Goal: Navigation & Orientation: Find specific page/section

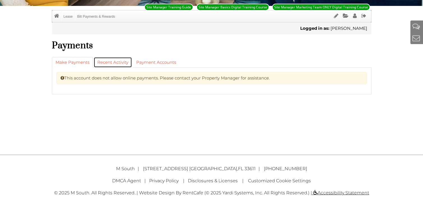
click at [119, 63] on link "Recent Activity" at bounding box center [113, 62] width 38 height 11
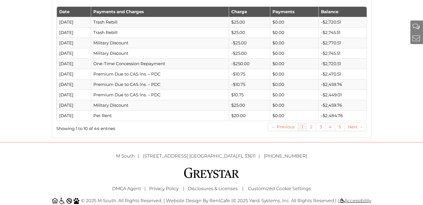
scroll to position [253, 0]
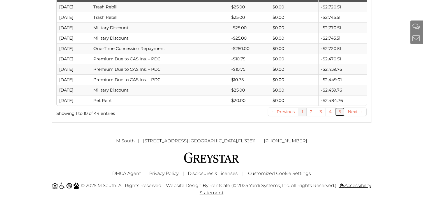
click at [338, 111] on link "5" at bounding box center [340, 111] width 9 height 8
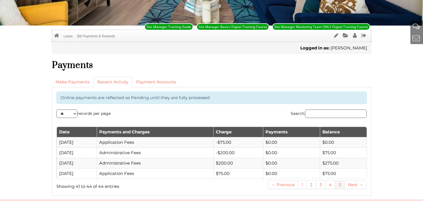
scroll to position [78, 0]
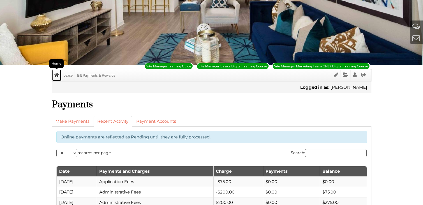
click at [56, 75] on icon "Home" at bounding box center [56, 74] width 5 height 5
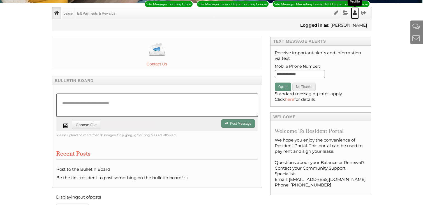
click at [355, 15] on icon "Profile" at bounding box center [355, 12] width 4 height 5
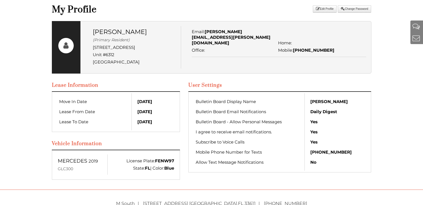
scroll to position [112, 0]
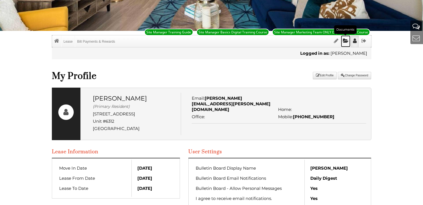
click at [343, 40] on icon "Documents" at bounding box center [346, 40] width 6 height 5
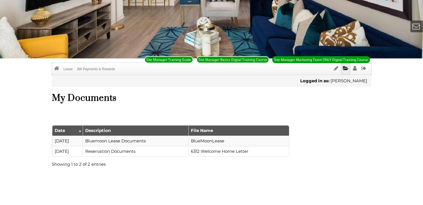
scroll to position [84, 0]
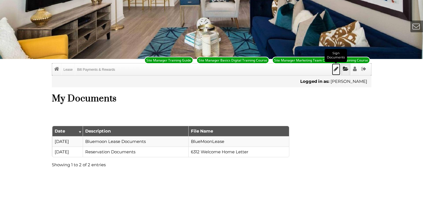
click at [336, 68] on icon "Sign Documents" at bounding box center [336, 68] width 4 height 5
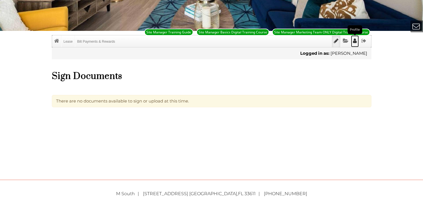
click at [354, 42] on icon "Profile" at bounding box center [355, 40] width 4 height 5
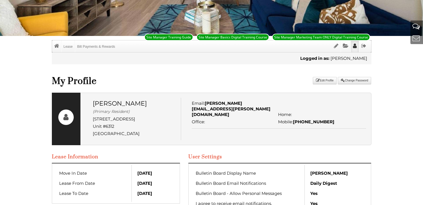
scroll to position [101, 0]
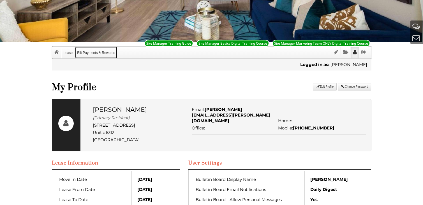
click at [86, 52] on link "Bilt Payments & Rewards" at bounding box center [96, 53] width 42 height 12
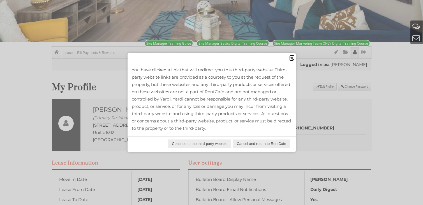
click at [289, 56] on div "close" at bounding box center [212, 59] width 168 height 12
click at [293, 57] on span "close" at bounding box center [292, 58] width 4 height 6
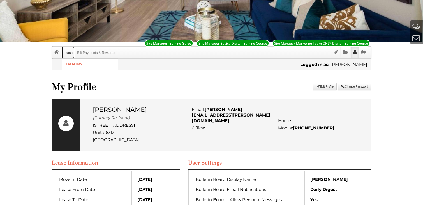
click at [66, 56] on link "Lease" at bounding box center [68, 53] width 13 height 12
click at [82, 64] on link "Lease Info" at bounding box center [90, 65] width 56 height 12
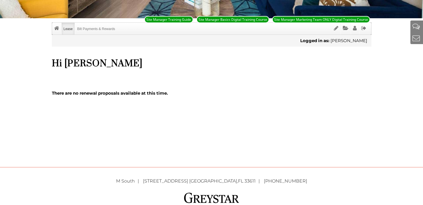
scroll to position [112, 0]
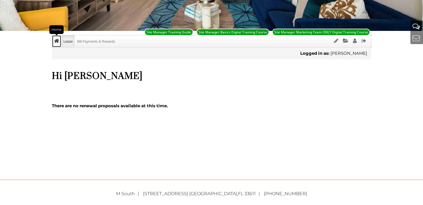
click at [57, 39] on icon "Home" at bounding box center [56, 40] width 5 height 5
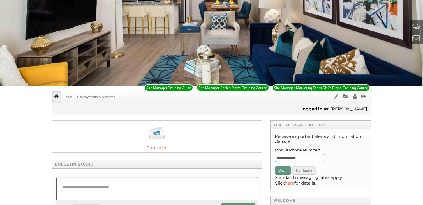
scroll to position [56, 0]
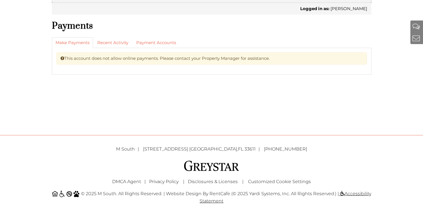
scroll to position [165, 0]
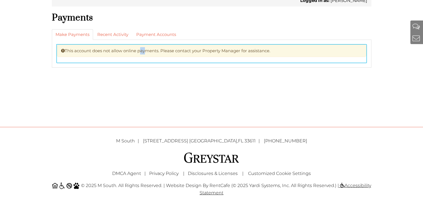
drag, startPoint x: 137, startPoint y: 55, endPoint x: 146, endPoint y: 69, distance: 16.2
click at [146, 69] on div "Menu Lease Lease Info Bilt Payments & Rewards Return to Content Site Manager Tr…" at bounding box center [212, 52] width 320 height 140
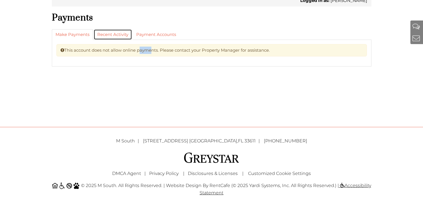
click at [109, 35] on link "Recent Activity" at bounding box center [113, 34] width 38 height 11
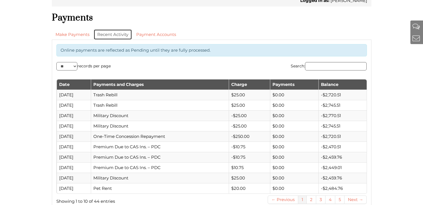
scroll to position [81, 0]
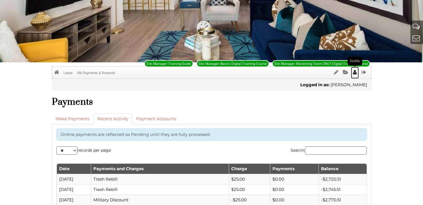
click at [353, 73] on icon "Profile" at bounding box center [355, 72] width 4 height 5
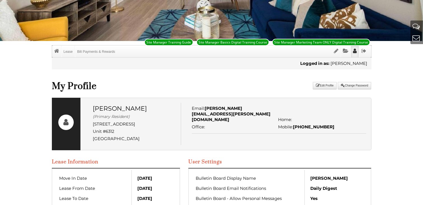
scroll to position [101, 0]
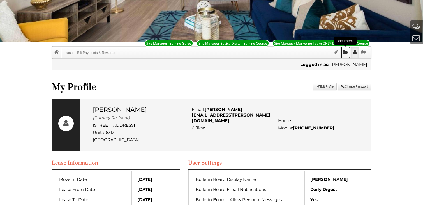
click at [349, 52] on link "Documents" at bounding box center [346, 53] width 10 height 12
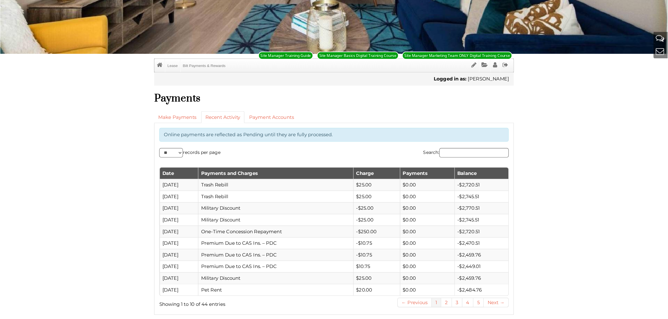
scroll to position [135, 0]
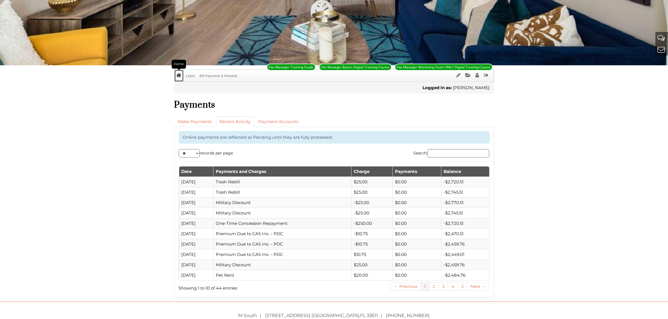
drag, startPoint x: 179, startPoint y: 76, endPoint x: 179, endPoint y: 69, distance: 7.0
click at [179, 75] on icon "Home" at bounding box center [178, 75] width 5 height 5
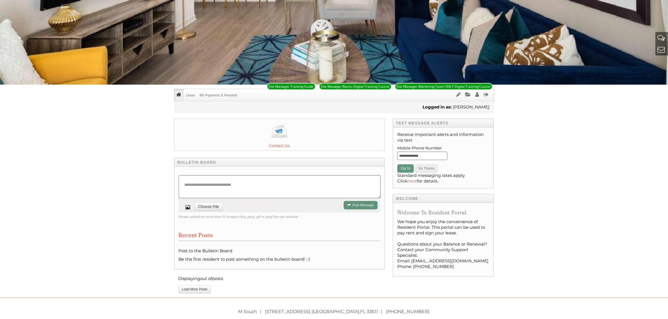
scroll to position [102, 0]
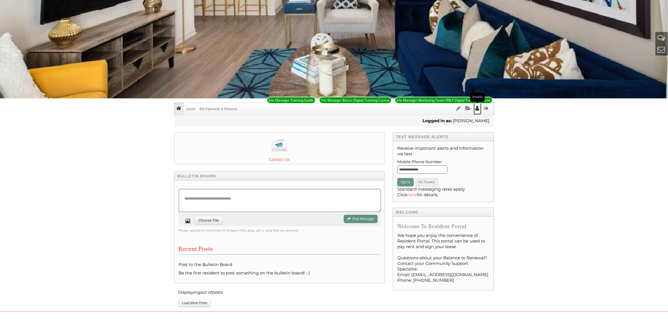
click at [480, 110] on link "Profile" at bounding box center [478, 109] width 8 height 12
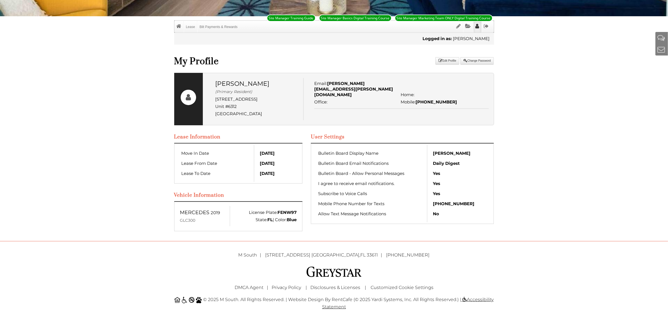
click at [274, 164] on td "8/5/2025" at bounding box center [275, 164] width 43 height 10
drag, startPoint x: 221, startPoint y: 140, endPoint x: 211, endPoint y: 137, distance: 10.3
click at [219, 140] on h3 "Lease Information" at bounding box center [238, 137] width 128 height 6
click at [347, 129] on div "Nicole Schwensow (Primary Resident) 5110 S. Manhattan Ave. Unit #6312 Tampa, FL…" at bounding box center [334, 155] width 320 height 164
click at [469, 28] on link "Documents" at bounding box center [468, 27] width 10 height 12
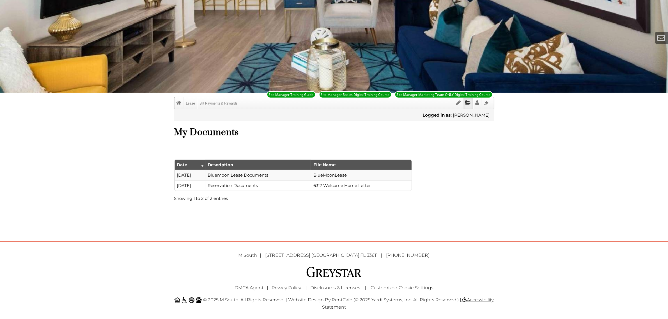
scroll to position [107, 0]
click at [305, 97] on div "Site Manager Training Guide" at bounding box center [291, 94] width 49 height 7
click at [178, 101] on icon "Home" at bounding box center [178, 102] width 5 height 5
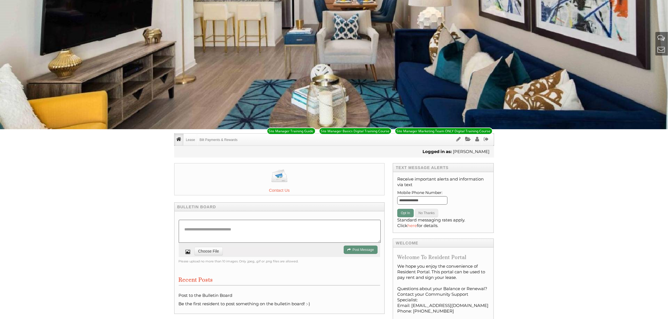
scroll to position [172, 0]
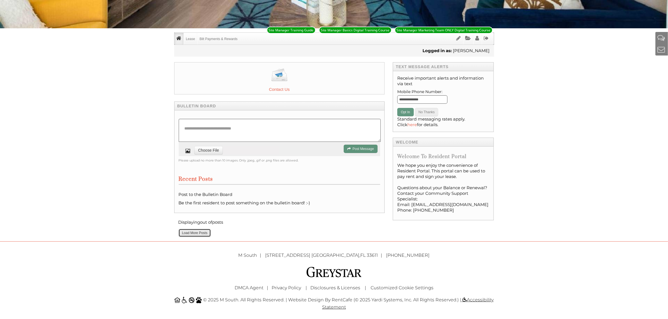
click at [206, 234] on button "Load More Posts" at bounding box center [194, 233] width 33 height 8
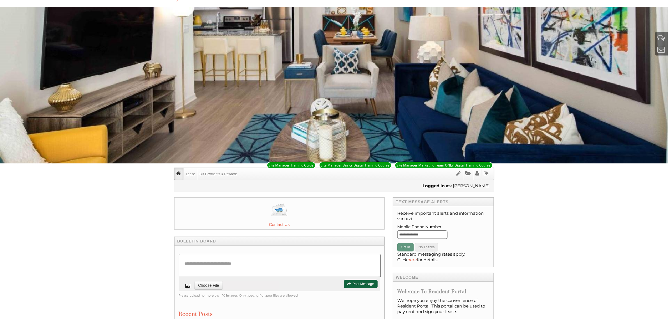
scroll to position [32, 0]
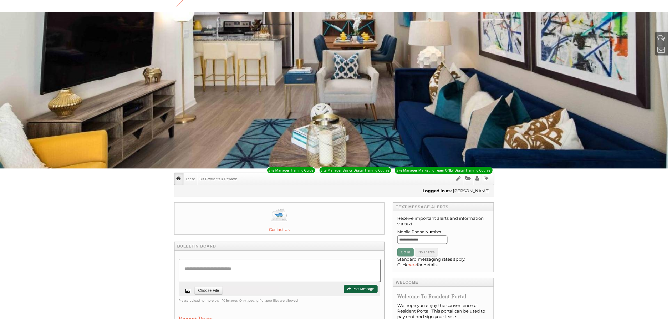
click at [424, 171] on div "Site Manager Marketing Team ONLY Digital Training Course" at bounding box center [444, 170] width 94 height 5
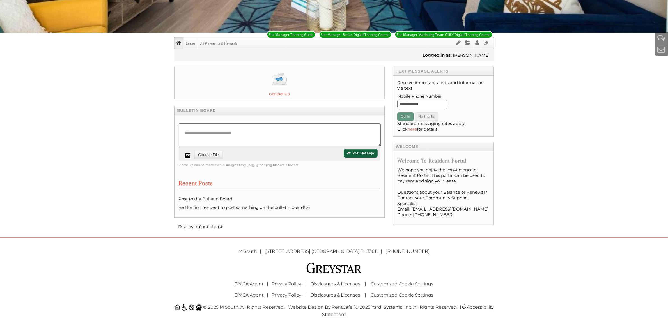
scroll to position [175, 0]
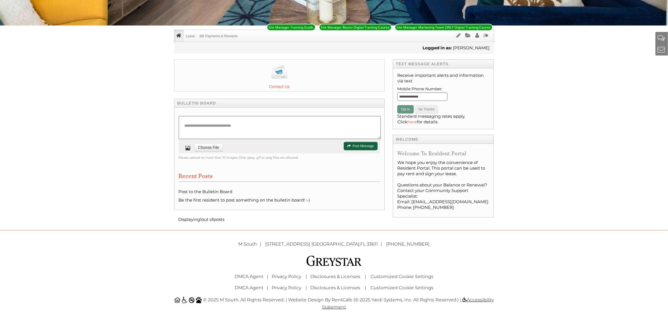
click at [303, 297] on div "© 2025 M South. All Rights Reserved. | Website Design by RentCafe (© 2025 Yardi…" at bounding box center [334, 304] width 328 height 20
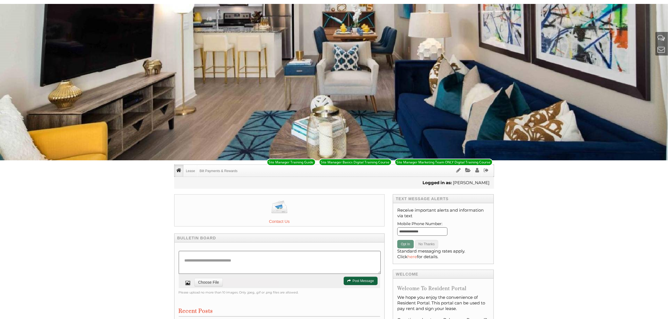
scroll to position [35, 0]
